Goal: Check status: Check status

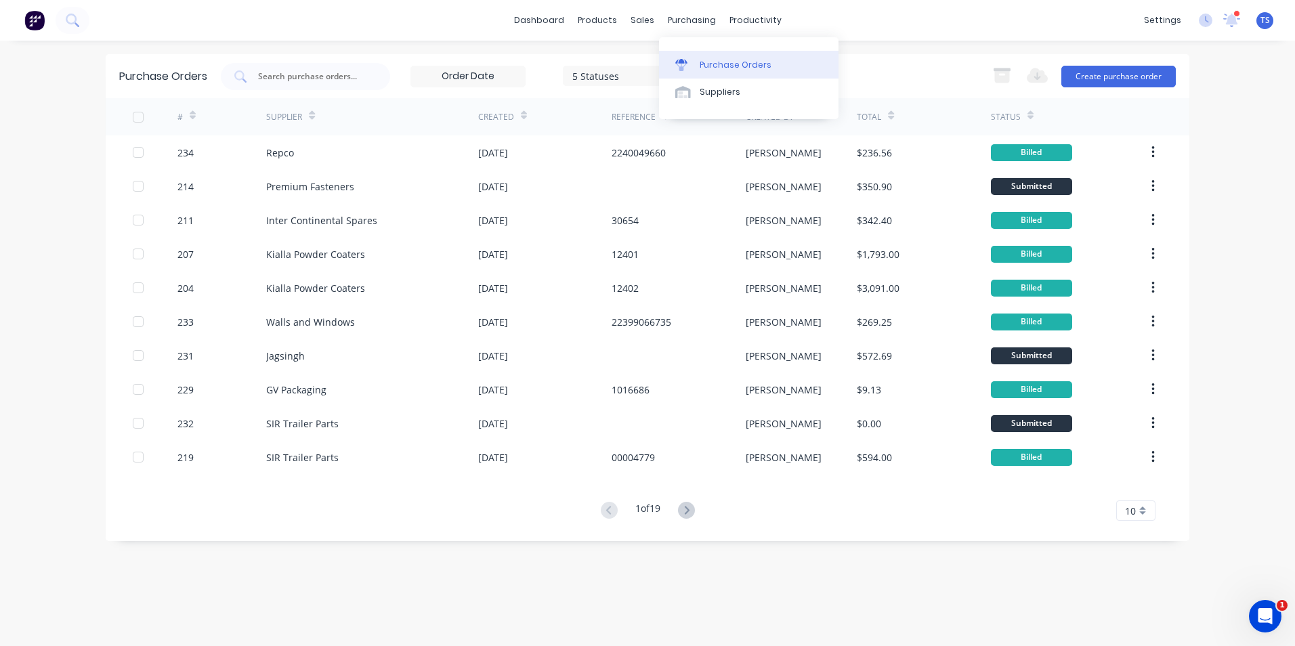
click at [718, 66] on div "Purchase Orders" at bounding box center [736, 65] width 72 height 12
click at [692, 508] on icon at bounding box center [686, 510] width 17 height 17
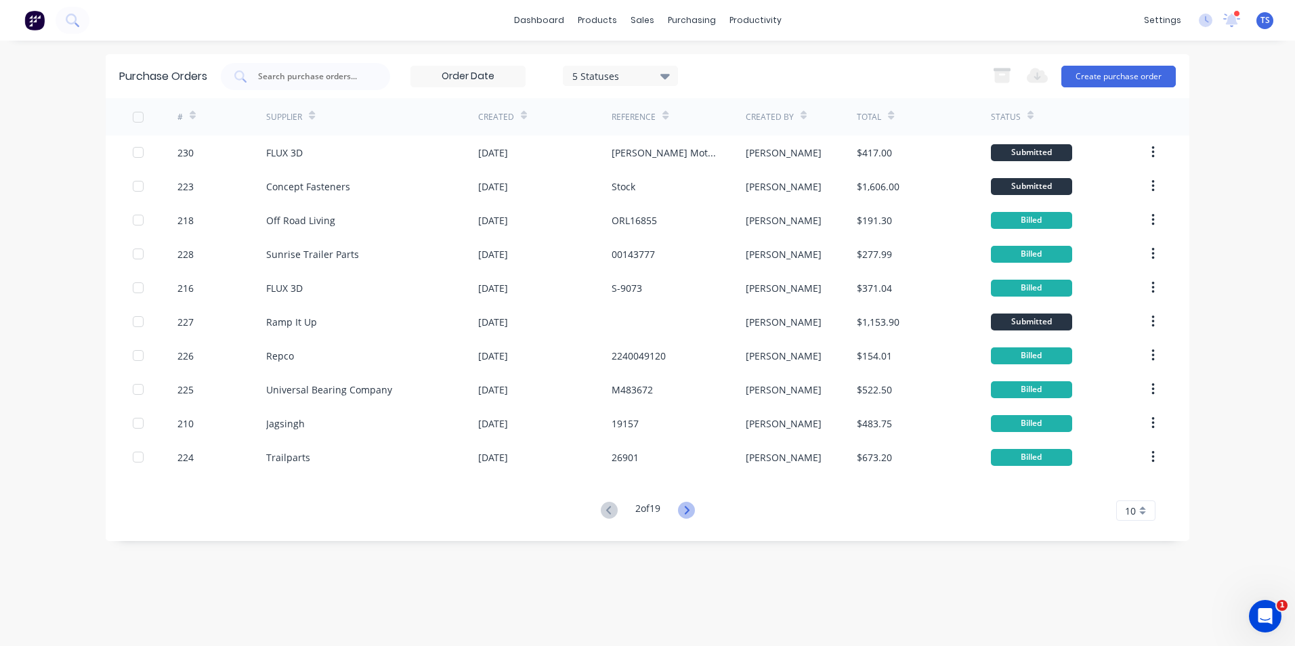
click at [689, 511] on icon at bounding box center [686, 510] width 5 height 8
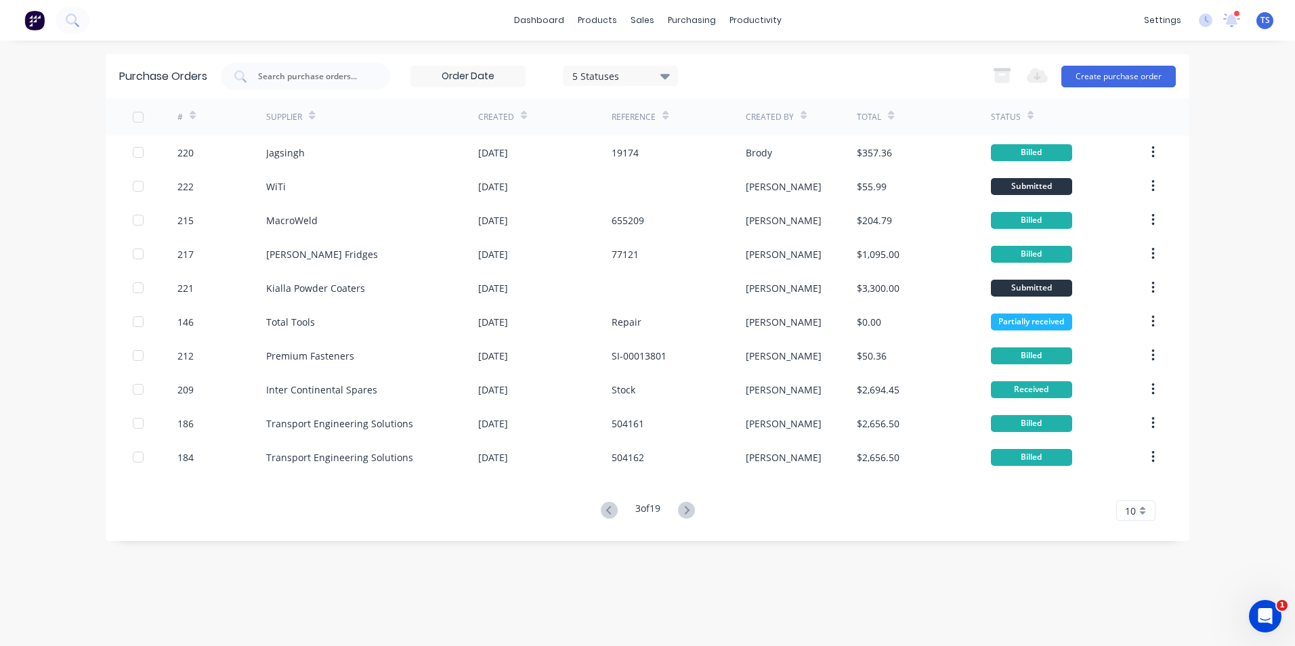
click at [689, 511] on icon at bounding box center [686, 510] width 5 height 8
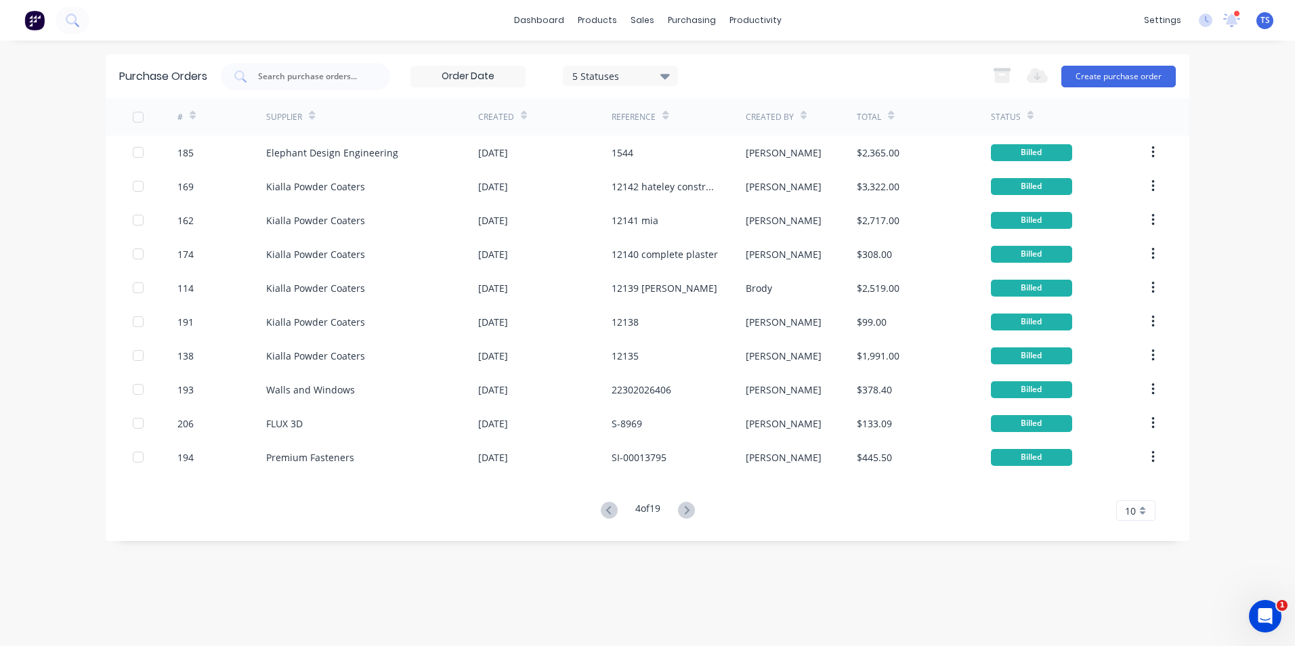
click at [689, 511] on icon at bounding box center [686, 510] width 5 height 8
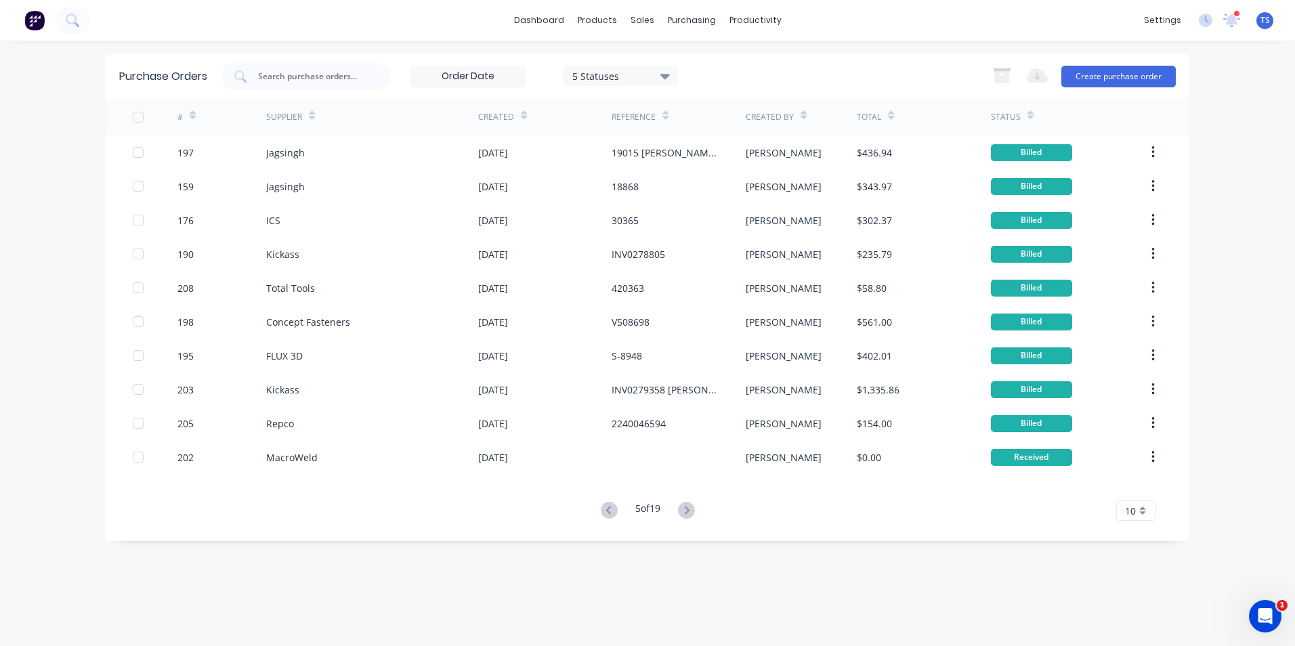
click at [689, 511] on icon at bounding box center [686, 510] width 5 height 8
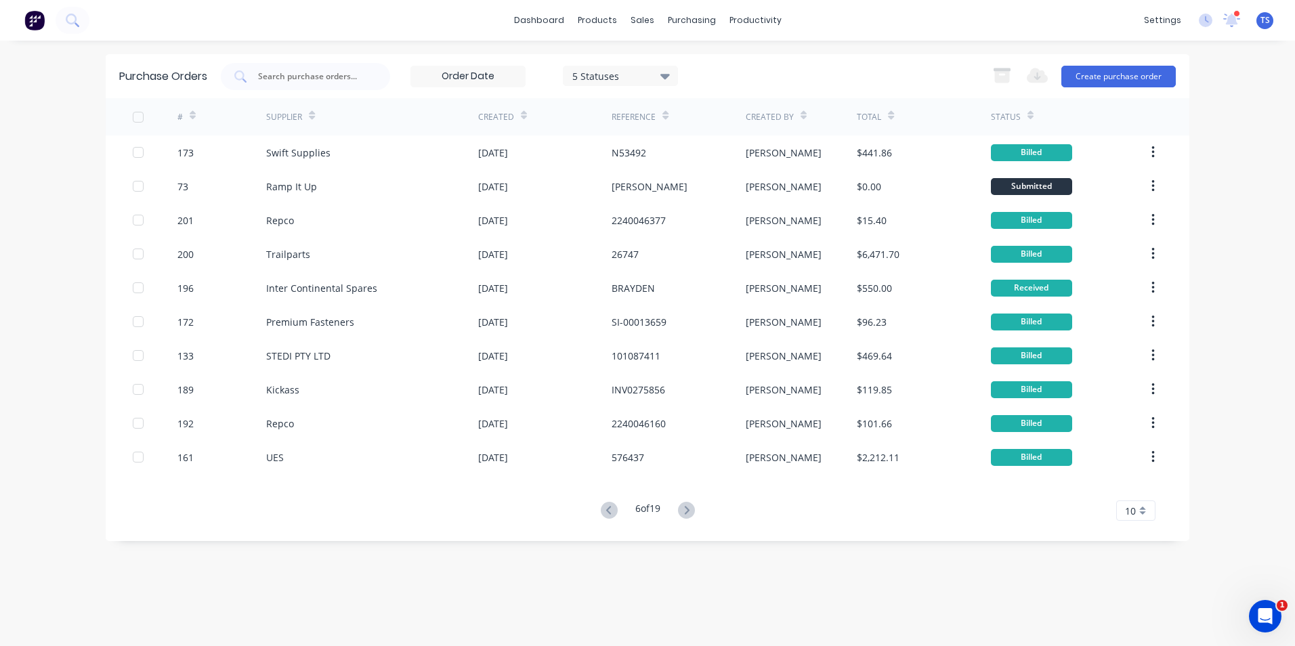
click at [689, 511] on icon at bounding box center [686, 510] width 5 height 8
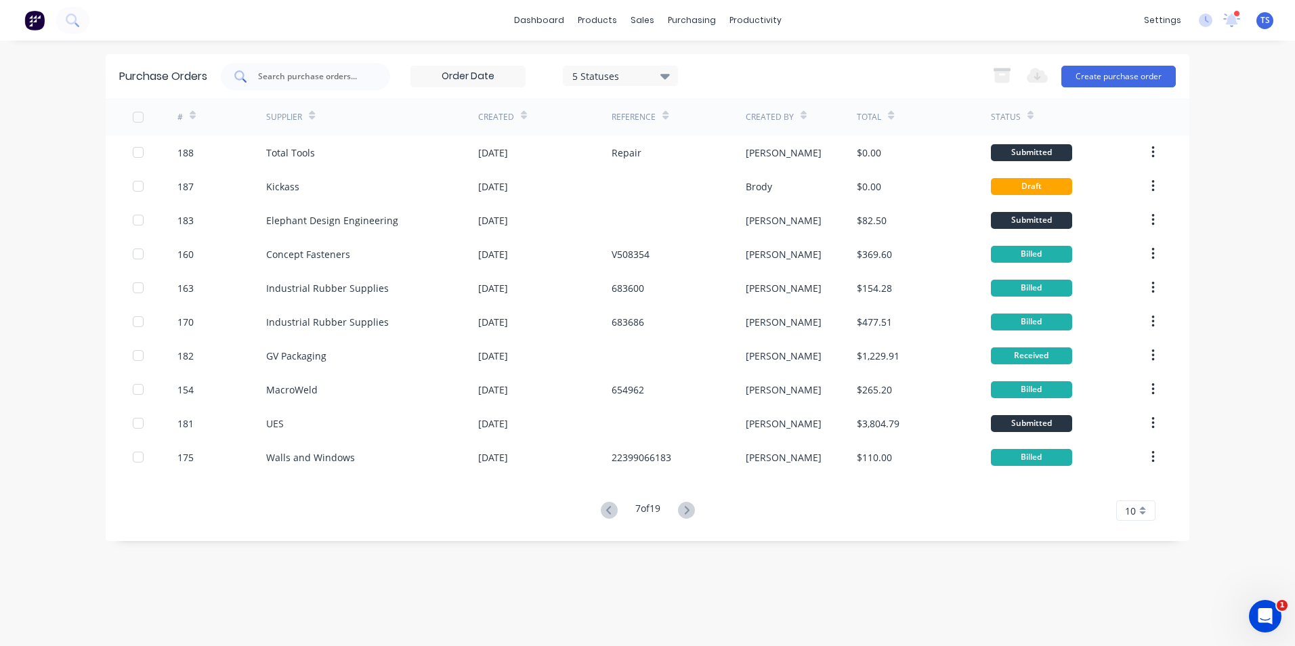
click at [314, 76] on input "text" at bounding box center [313, 77] width 112 height 14
type input "kickass"
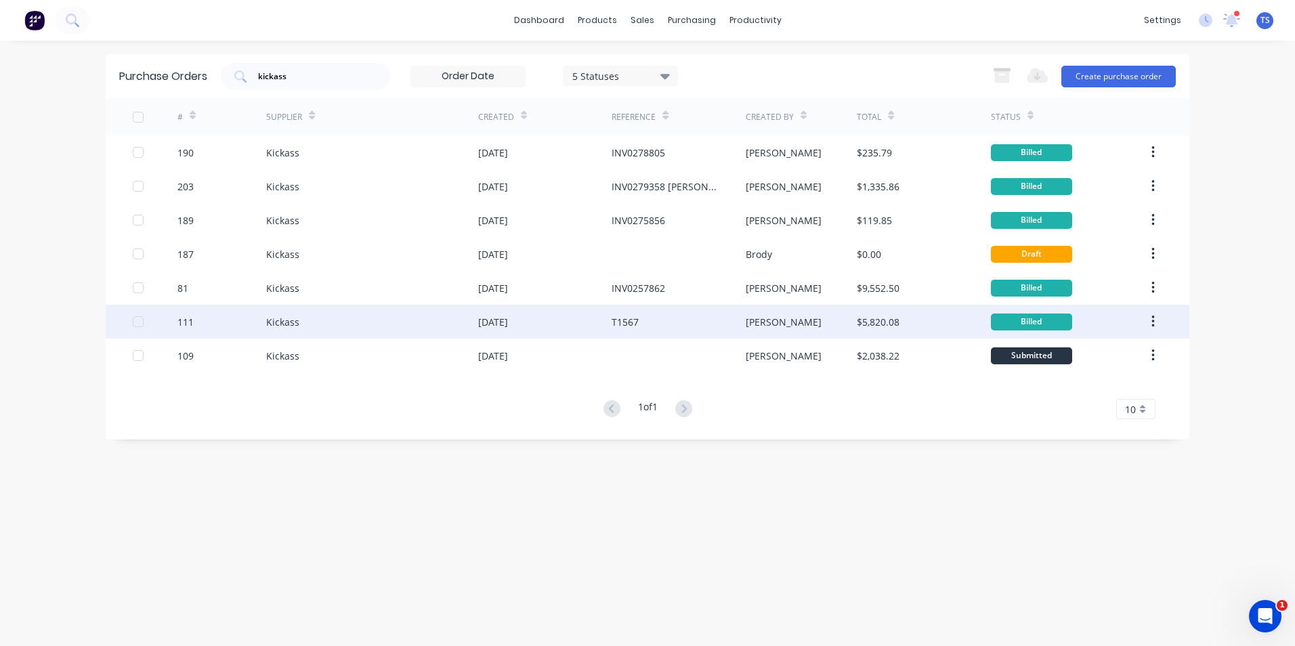
click at [280, 326] on div "Kickass" at bounding box center [282, 322] width 33 height 14
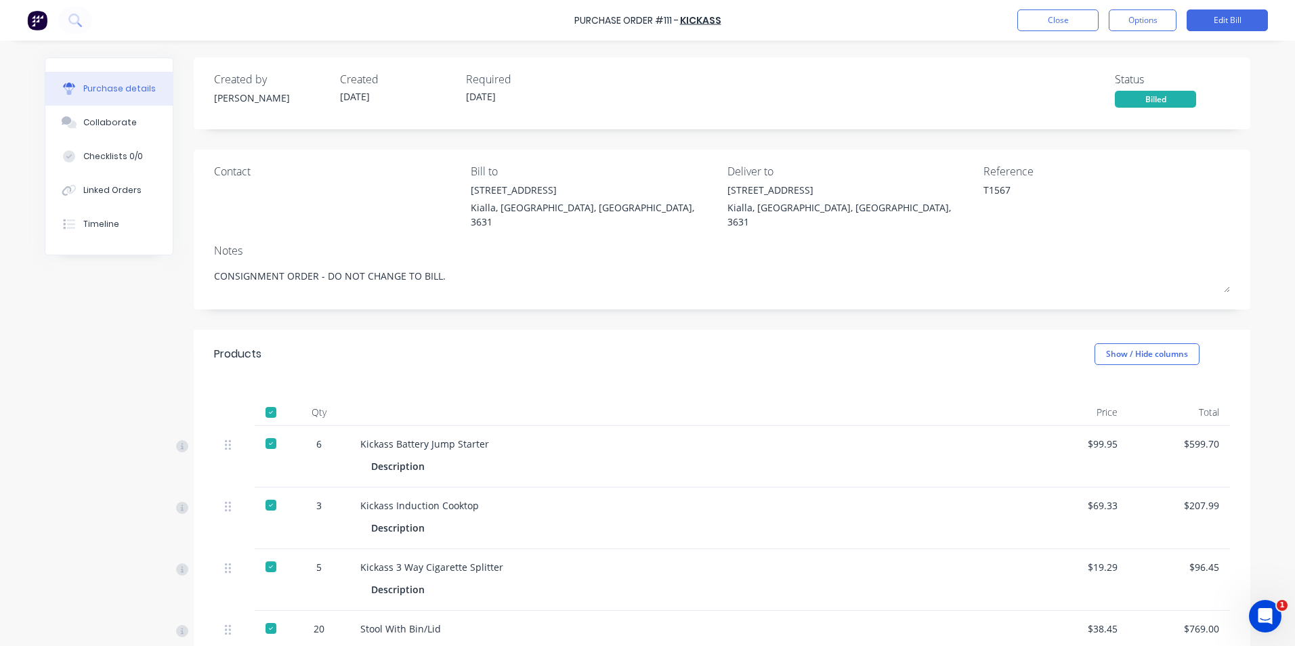
type textarea "x"
click at [1056, 24] on button "Close" at bounding box center [1057, 20] width 81 height 22
